Goal: Find specific page/section: Find specific page/section

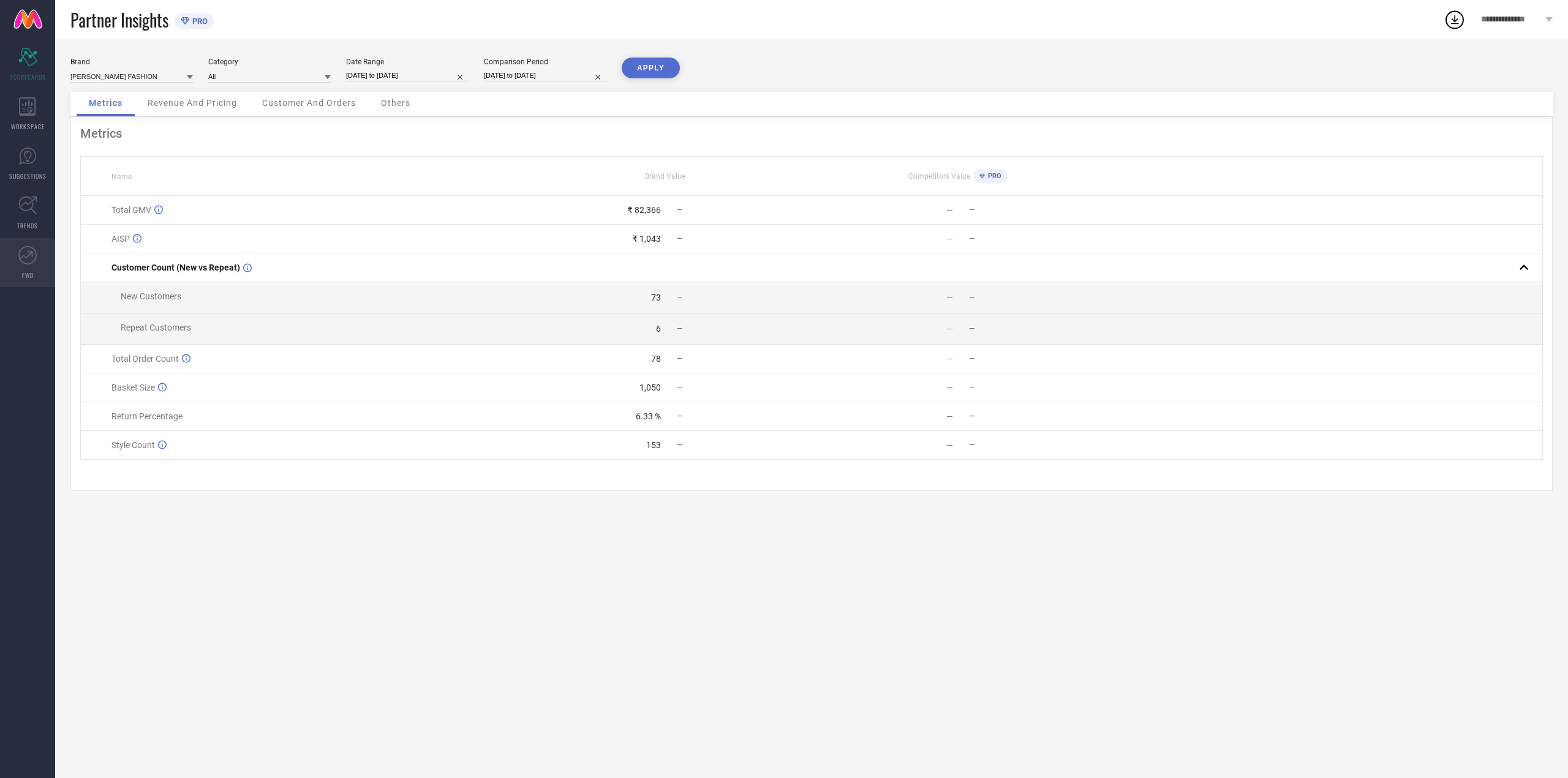
click at [10, 240] on link "FWD" at bounding box center [27, 263] width 55 height 49
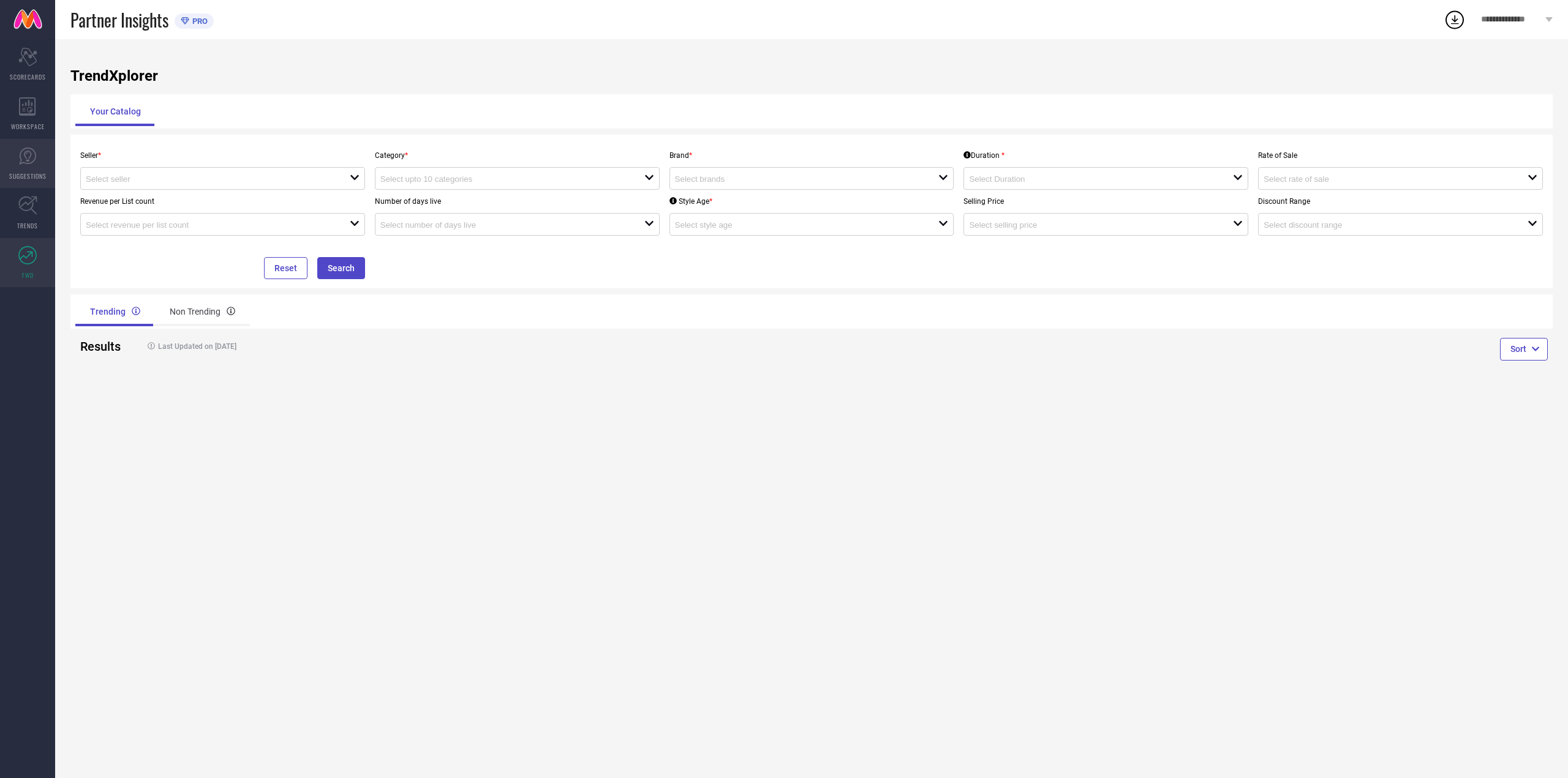
click at [28, 160] on icon at bounding box center [27, 156] width 7 height 11
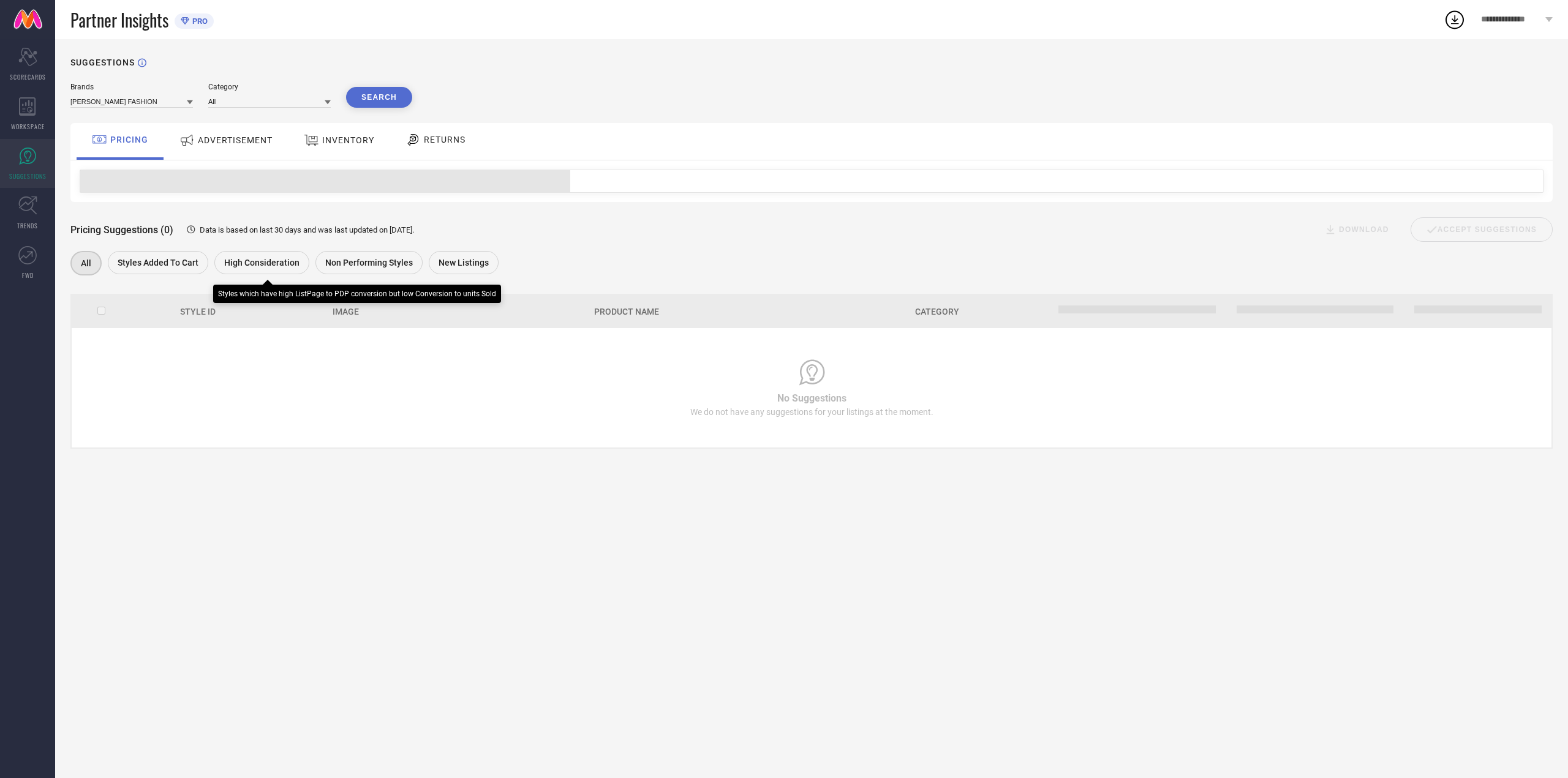
click at [174, 266] on span "Styles Added To Cart" at bounding box center [157, 263] width 81 height 10
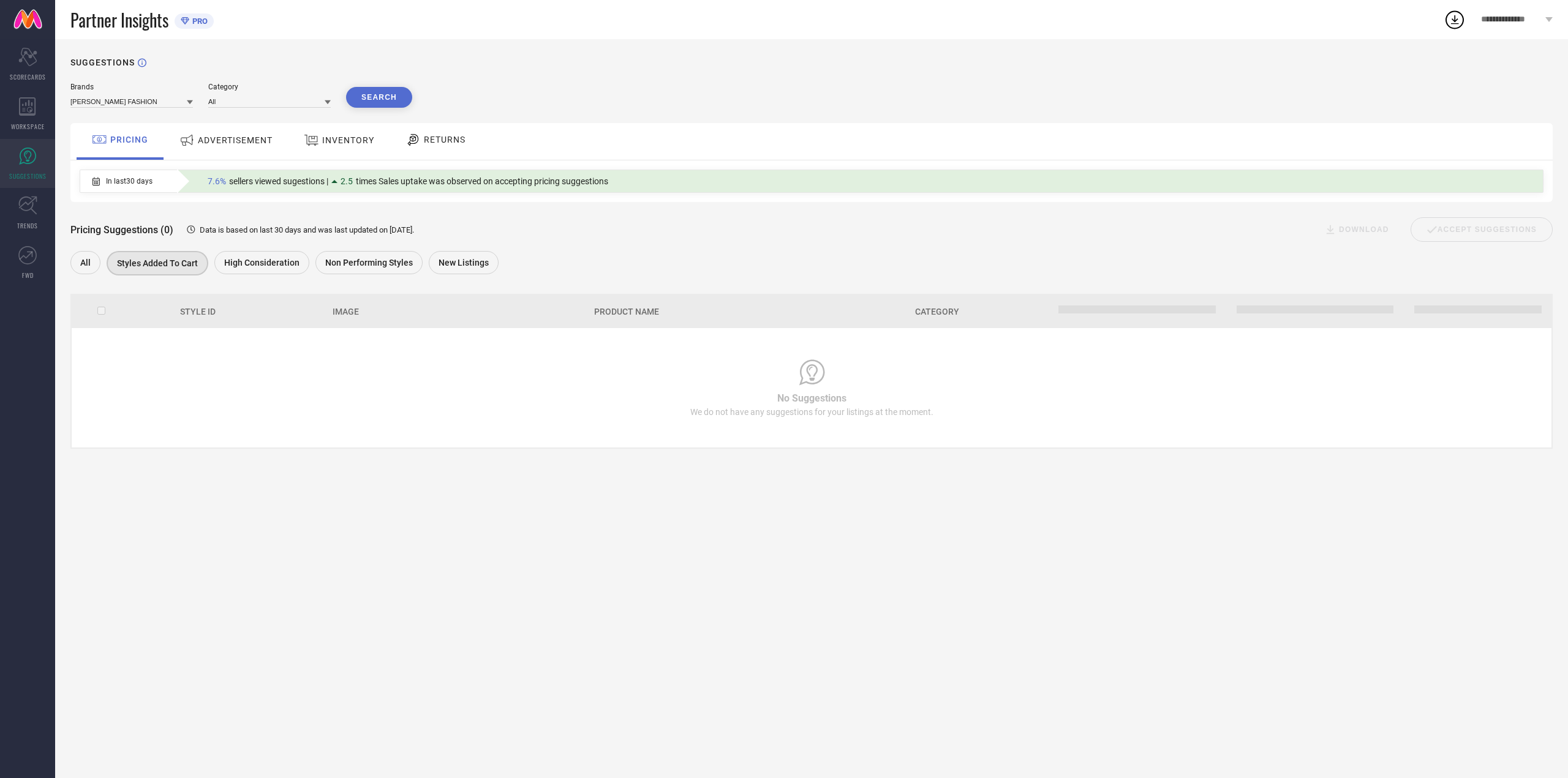
click at [236, 149] on div "ADVERTISEMENT" at bounding box center [226, 140] width 99 height 22
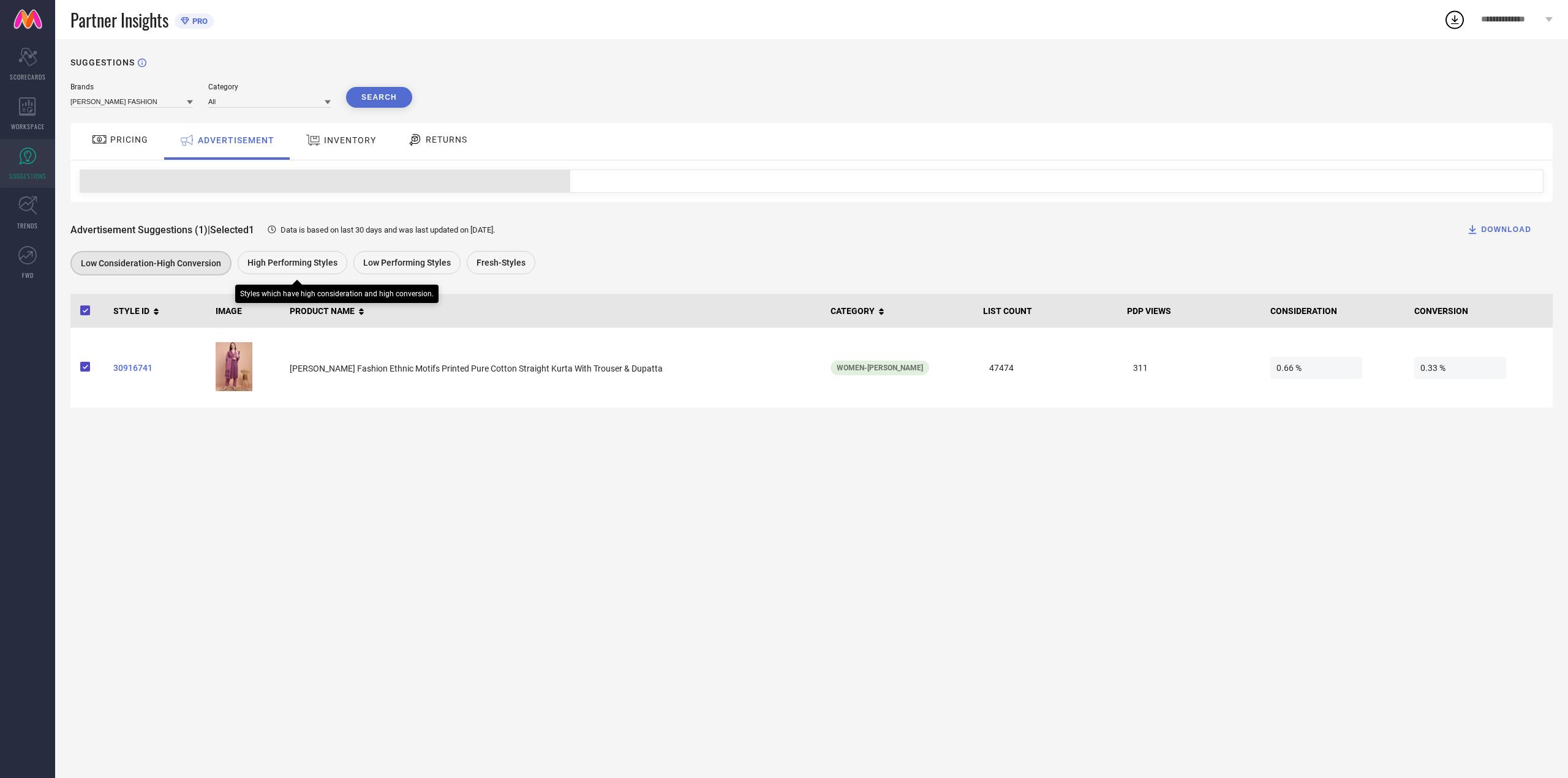
click at [247, 268] on span "High Performing Styles" at bounding box center [292, 263] width 90 height 10
